Goal: Task Accomplishment & Management: Use online tool/utility

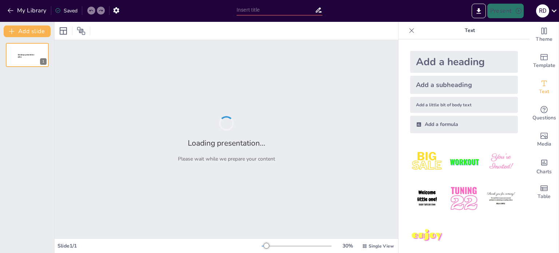
type input "Strategic Financial Turnaround: A Case Study on Sunrise Foods Private Limited"
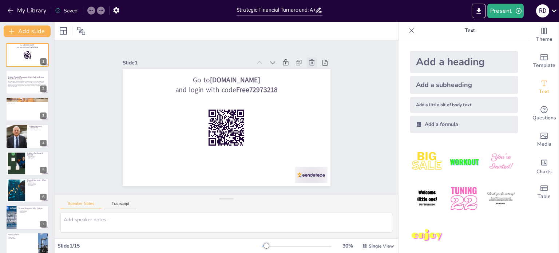
click at [310, 60] on icon at bounding box center [312, 62] width 5 height 6
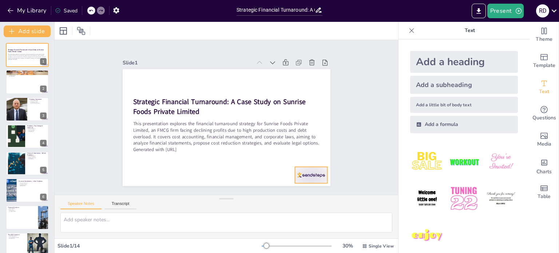
click at [299, 186] on div at bounding box center [289, 198] width 36 height 25
click at [314, 157] on icon at bounding box center [312, 161] width 9 height 9
click at [21, 78] on div at bounding box center [27, 82] width 44 height 25
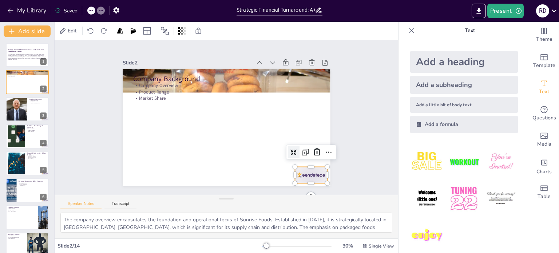
click at [303, 177] on div at bounding box center [305, 184] width 34 height 20
click at [311, 165] on icon at bounding box center [308, 170] width 10 height 10
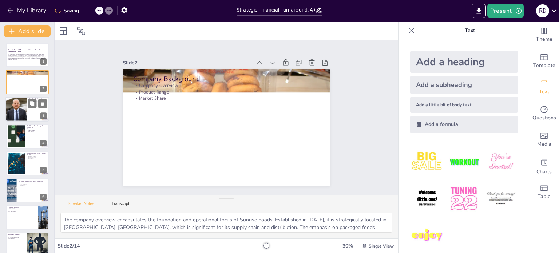
click at [25, 113] on div at bounding box center [17, 109] width 44 height 25
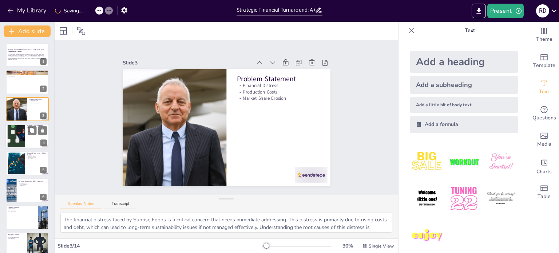
click at [25, 133] on div at bounding box center [27, 136] width 44 height 25
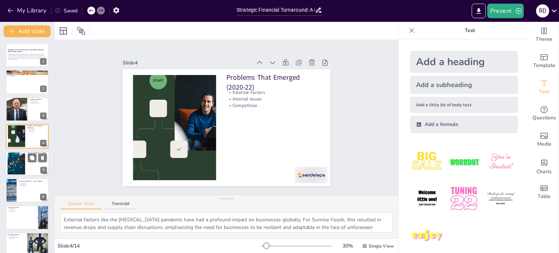
click at [22, 164] on div at bounding box center [16, 163] width 35 height 22
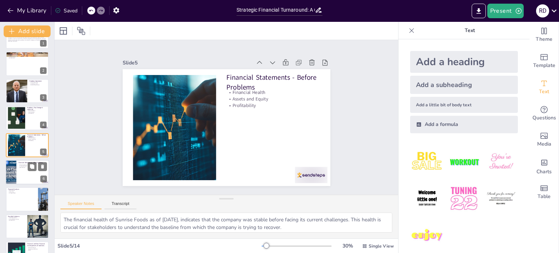
click at [17, 176] on div at bounding box center [27, 172] width 44 height 25
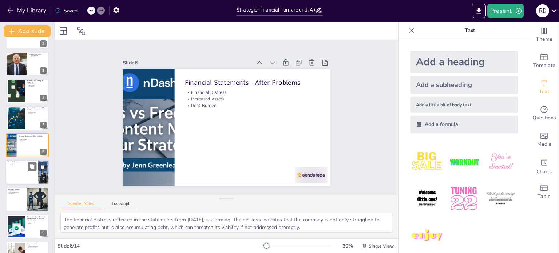
click at [17, 177] on div at bounding box center [27, 172] width 44 height 25
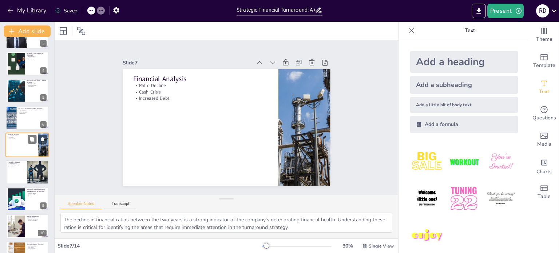
click at [17, 177] on div at bounding box center [27, 172] width 43 height 24
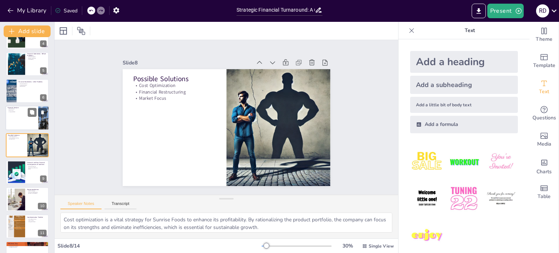
click at [17, 177] on div at bounding box center [17, 172] width 42 height 22
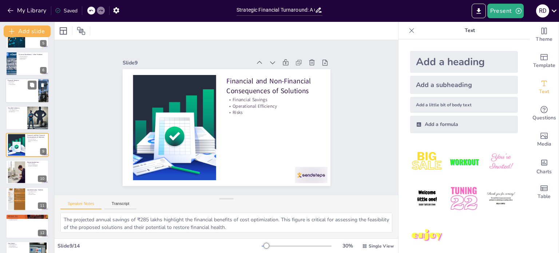
click at [17, 177] on div at bounding box center [17, 172] width 32 height 22
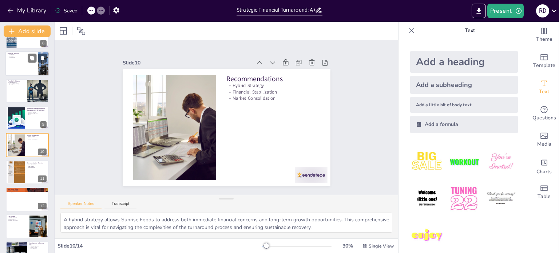
click at [17, 177] on div at bounding box center [16, 172] width 17 height 24
type textarea "The immediate actions outlined in the timeline are critical for laying the grou…"
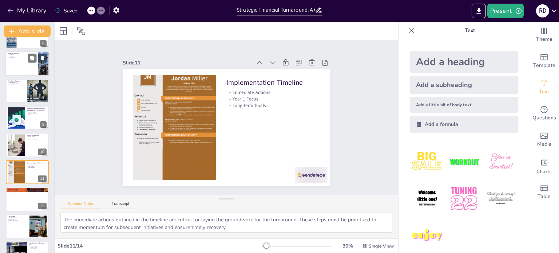
scroll to position [172, 0]
